Goal: Task Accomplishment & Management: Manage account settings

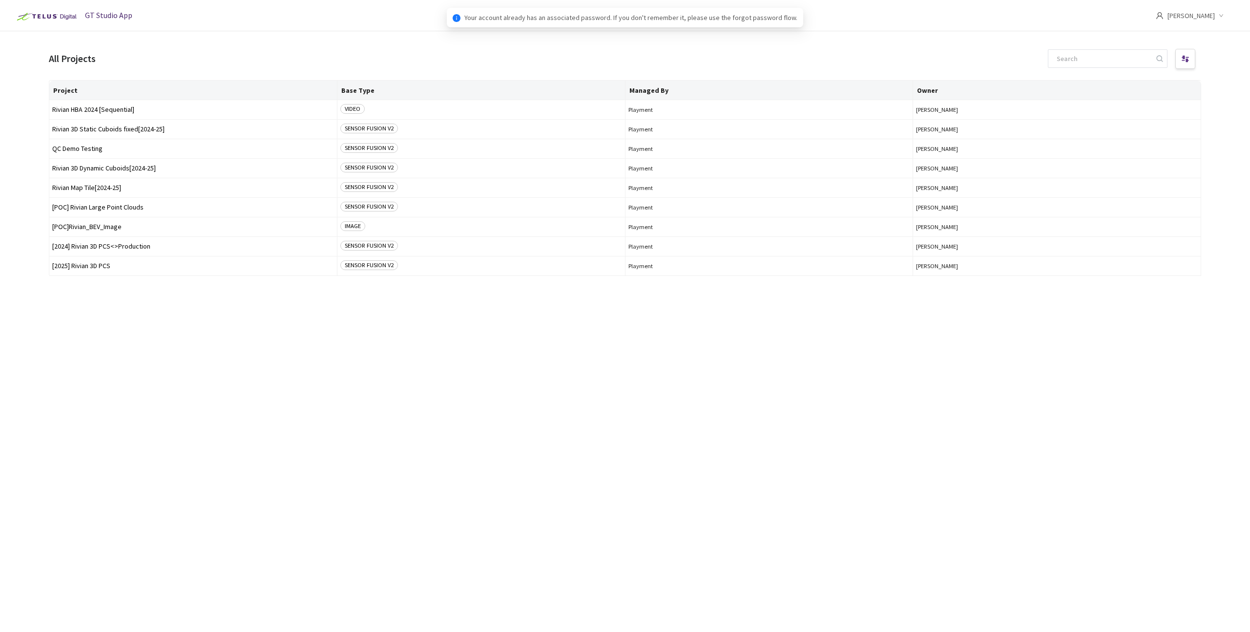
click at [482, 395] on div "Project Base Type Managed By Owner Rivian HBA 2024 [Sequential] VIDEO Playment …" at bounding box center [625, 347] width 1152 height 534
click at [106, 129] on span "Rivian 3D Static Cuboids fixed[2024-25]" at bounding box center [193, 128] width 282 height 7
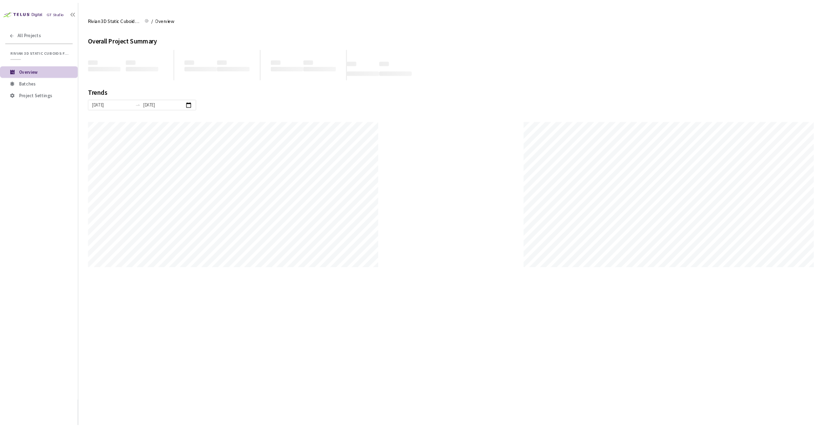
scroll to position [632, 1250]
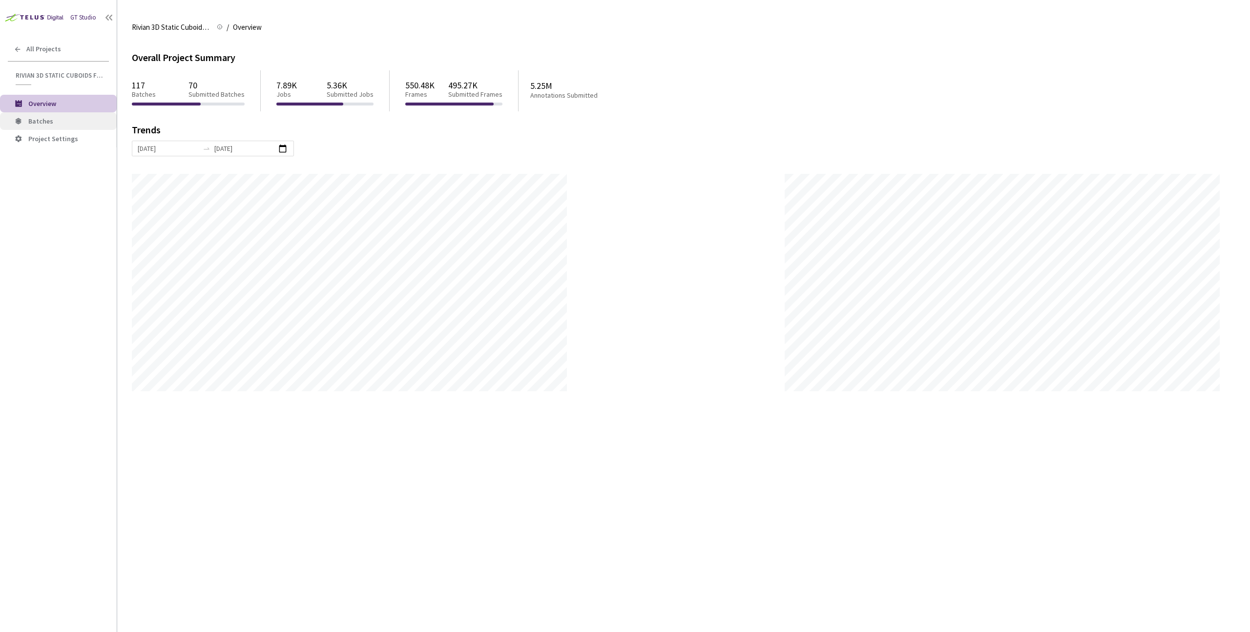
click at [44, 123] on span "Batches" at bounding box center [40, 121] width 25 height 9
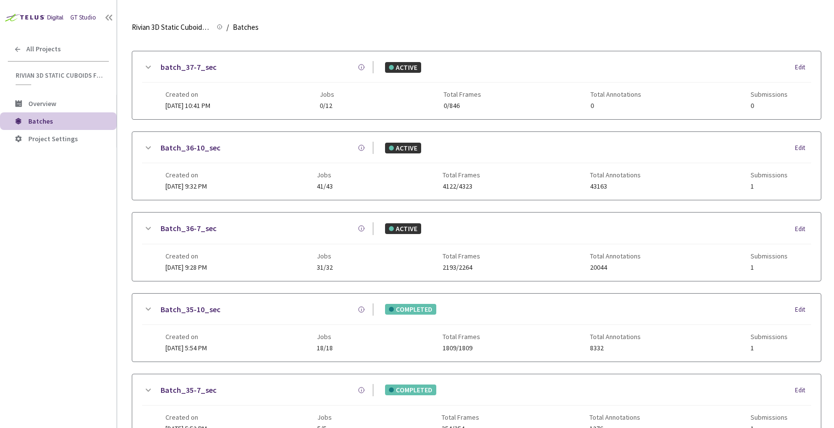
scroll to position [343, 0]
click at [49, 47] on span "All Projects" at bounding box center [43, 49] width 35 height 8
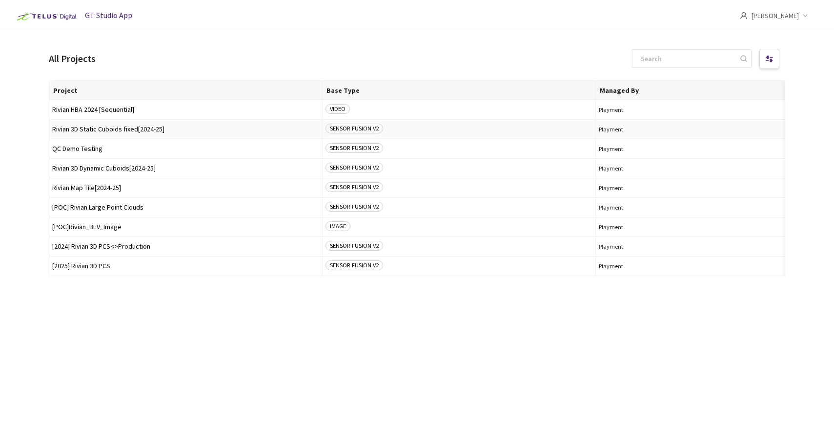
click at [109, 128] on span "Rivian 3D Static Cuboids fixed[2024-25]" at bounding box center [185, 128] width 267 height 7
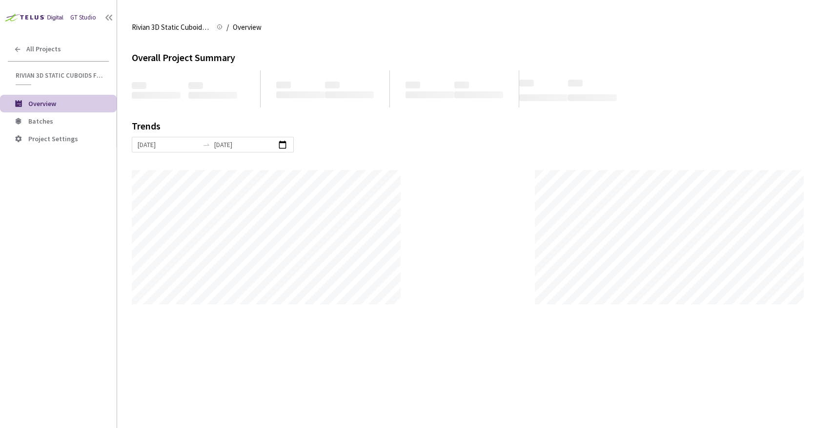
scroll to position [428, 834]
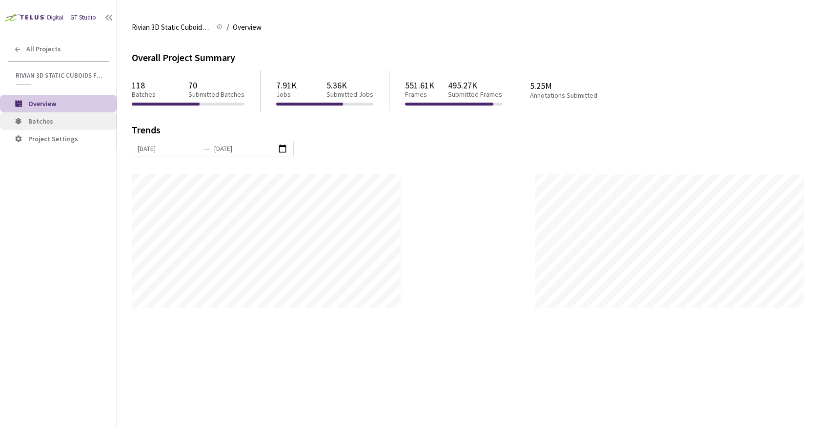
click at [51, 118] on span "Batches" at bounding box center [40, 121] width 25 height 9
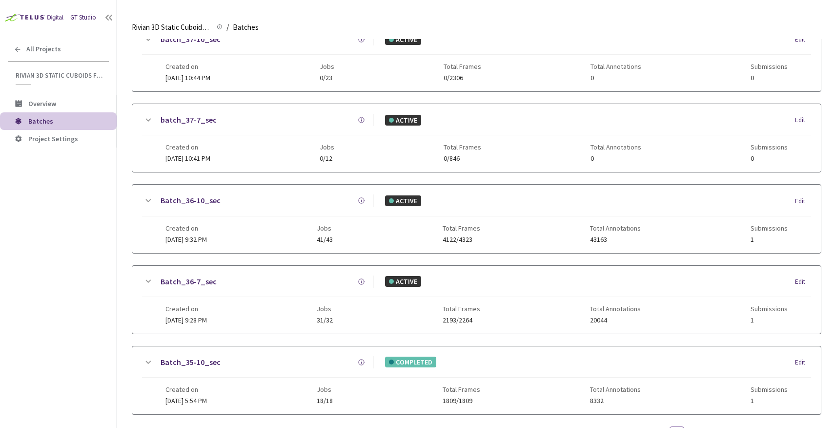
scroll to position [414, 0]
